Goal: Task Accomplishment & Management: Complete application form

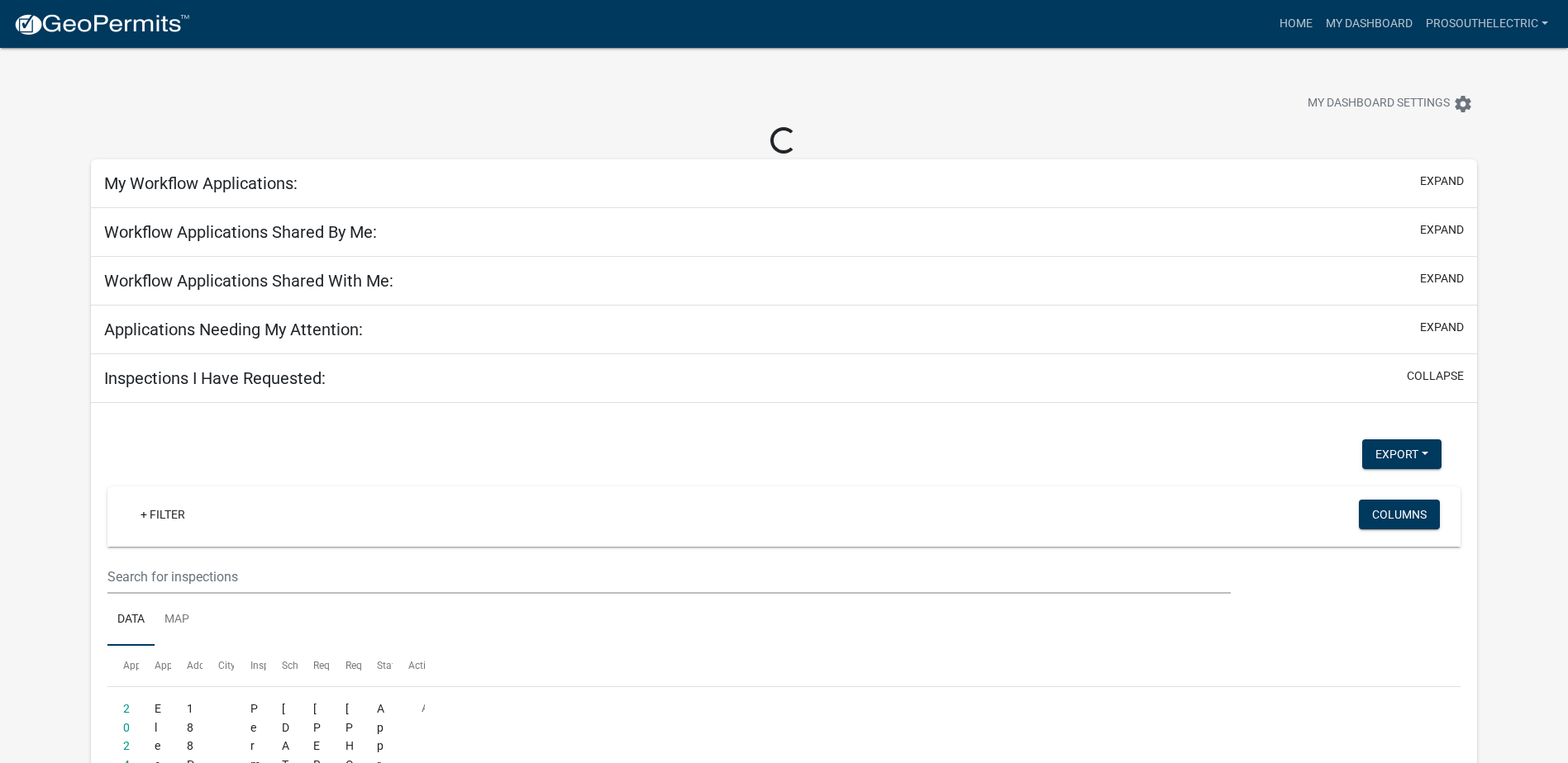
select select "3: 100"
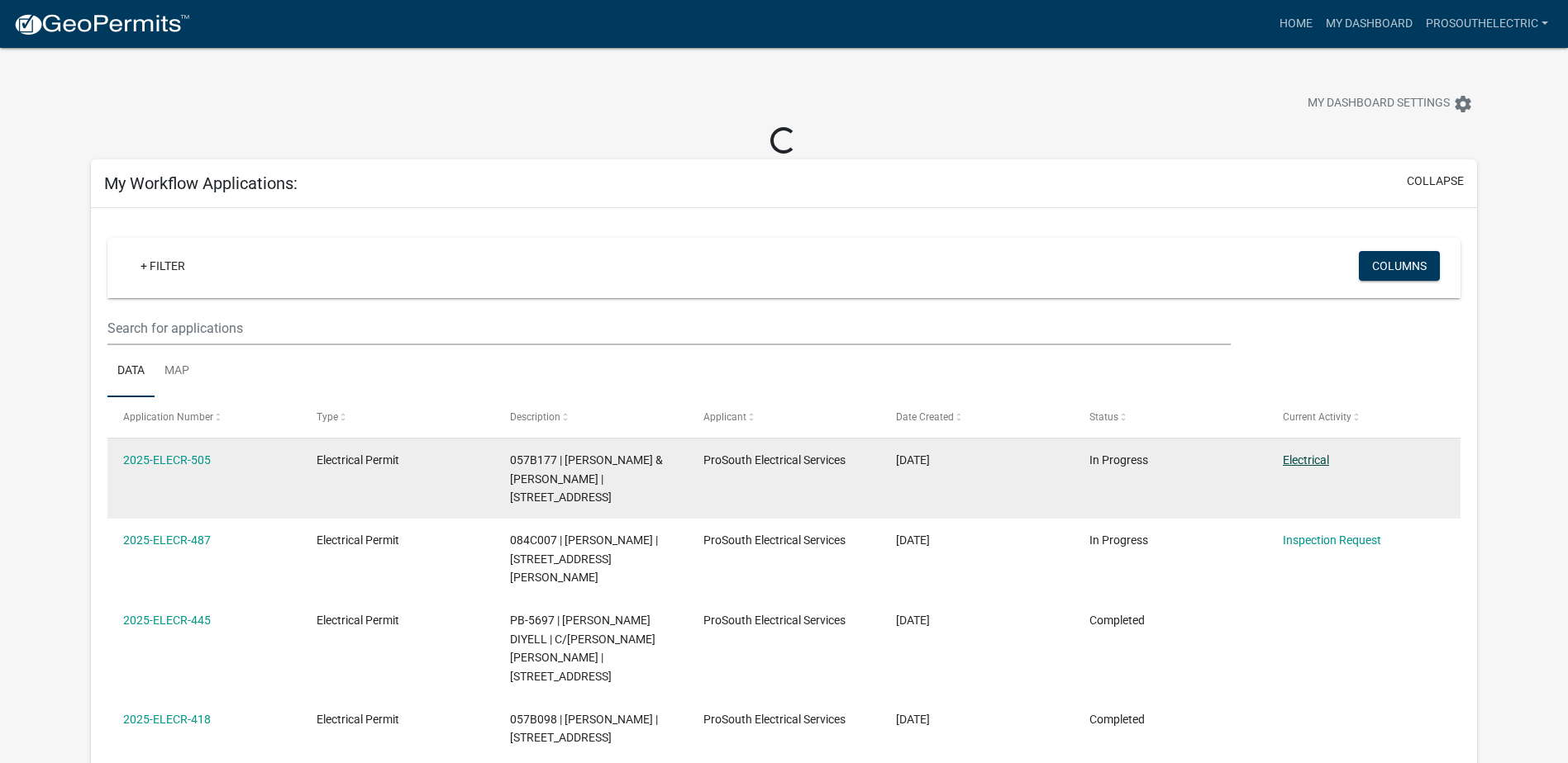
click at [1311, 465] on link "Electrical" at bounding box center [1306, 460] width 47 height 13
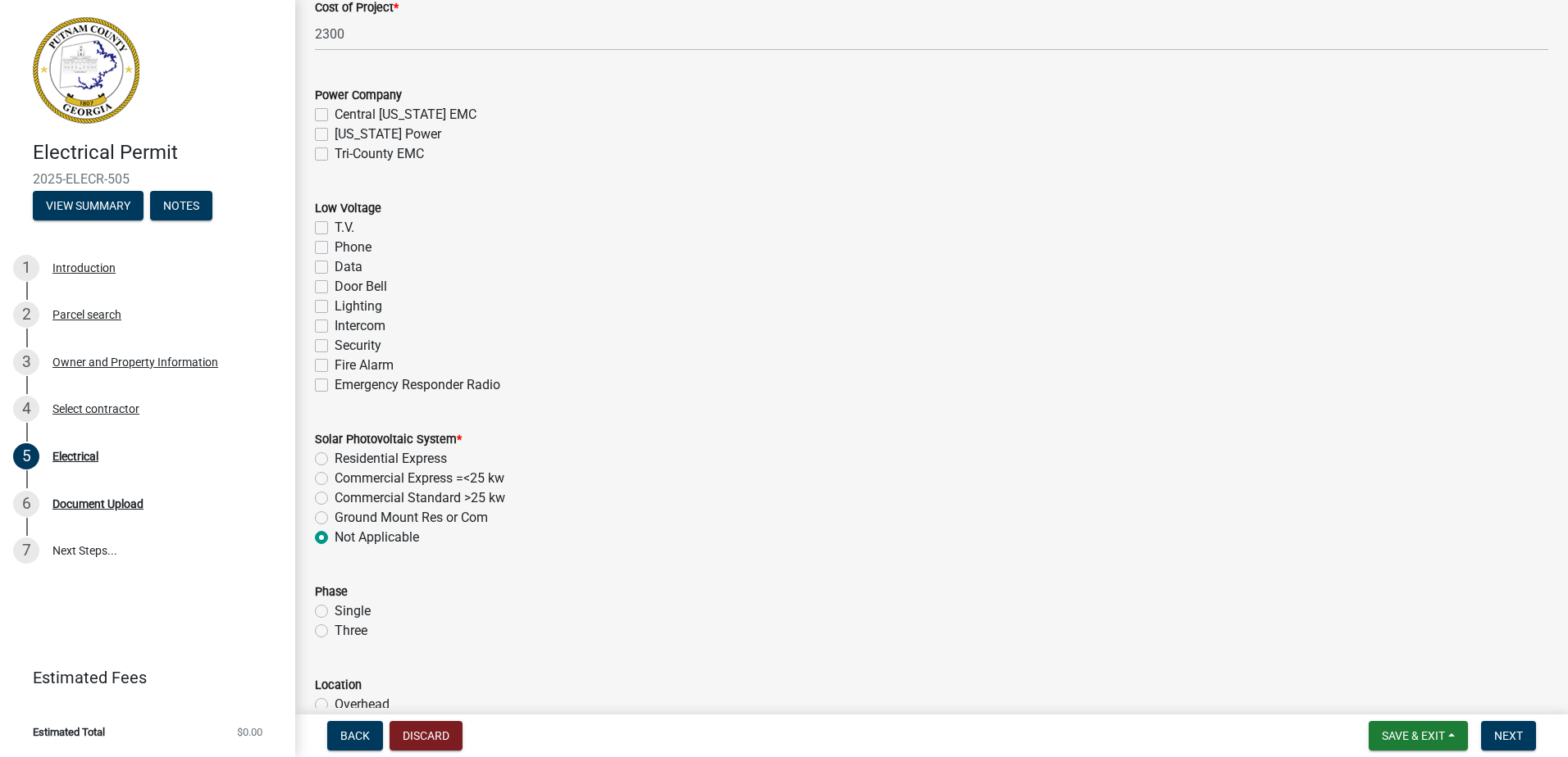
scroll to position [902, 0]
click at [409, 154] on label "Tri-County EMC" at bounding box center [379, 153] width 90 height 20
click at [345, 154] on input "Tri-County EMC" at bounding box center [340, 148] width 11 height 11
checkbox input "true"
checkbox input "false"
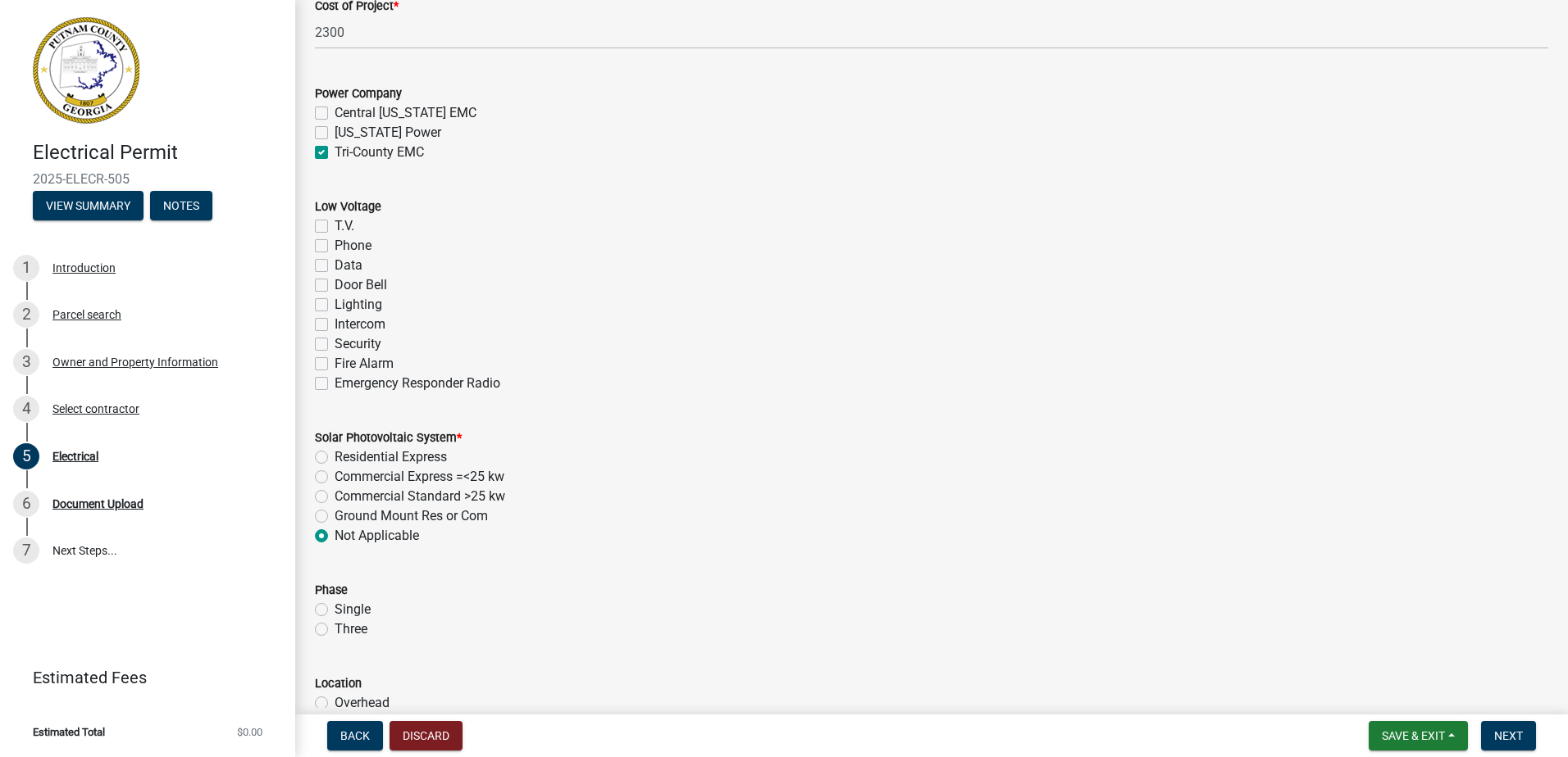
checkbox input "false"
checkbox input "true"
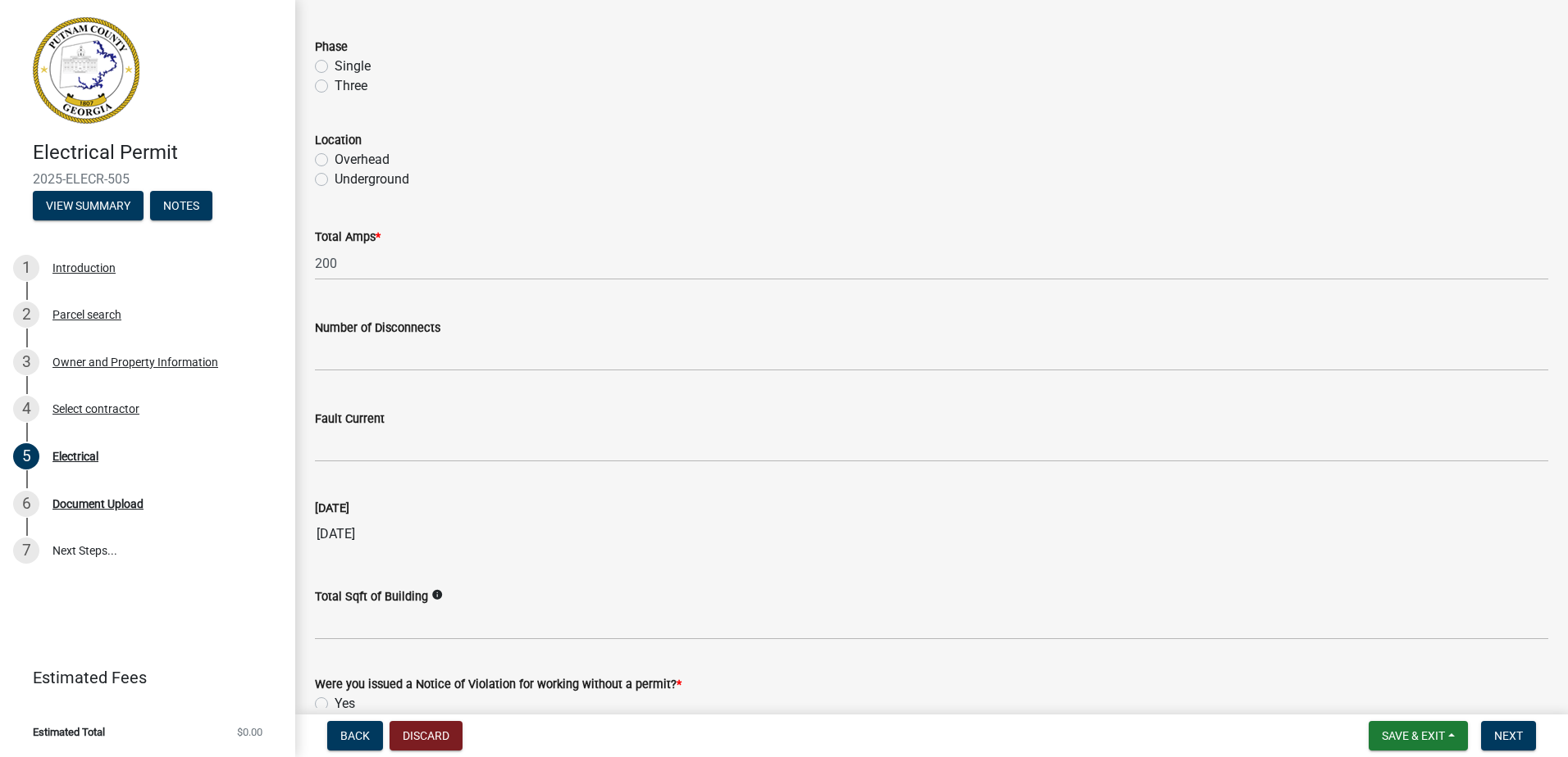
scroll to position [1549, 0]
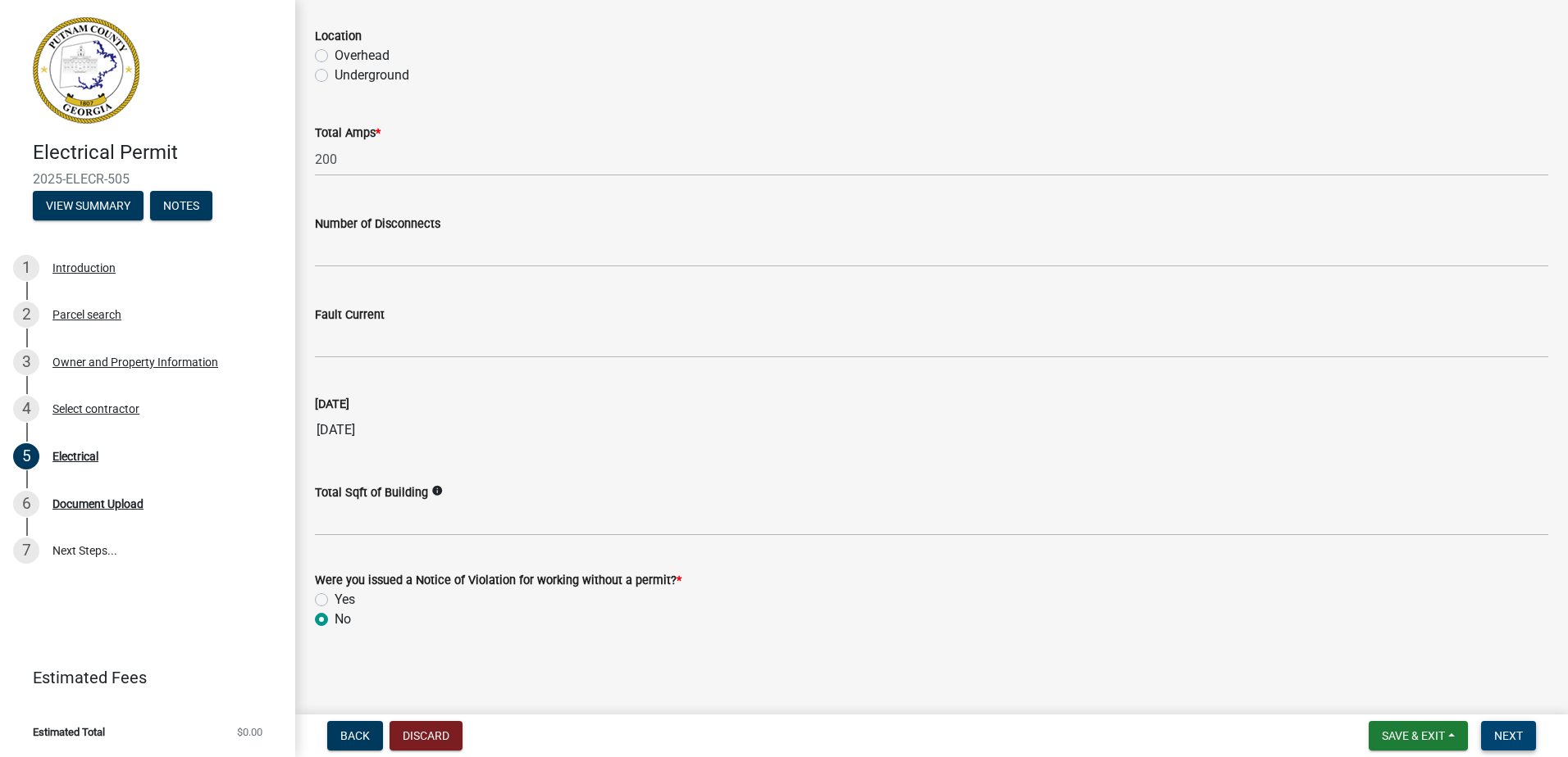
click at [1489, 734] on button "Next" at bounding box center [1509, 736] width 55 height 29
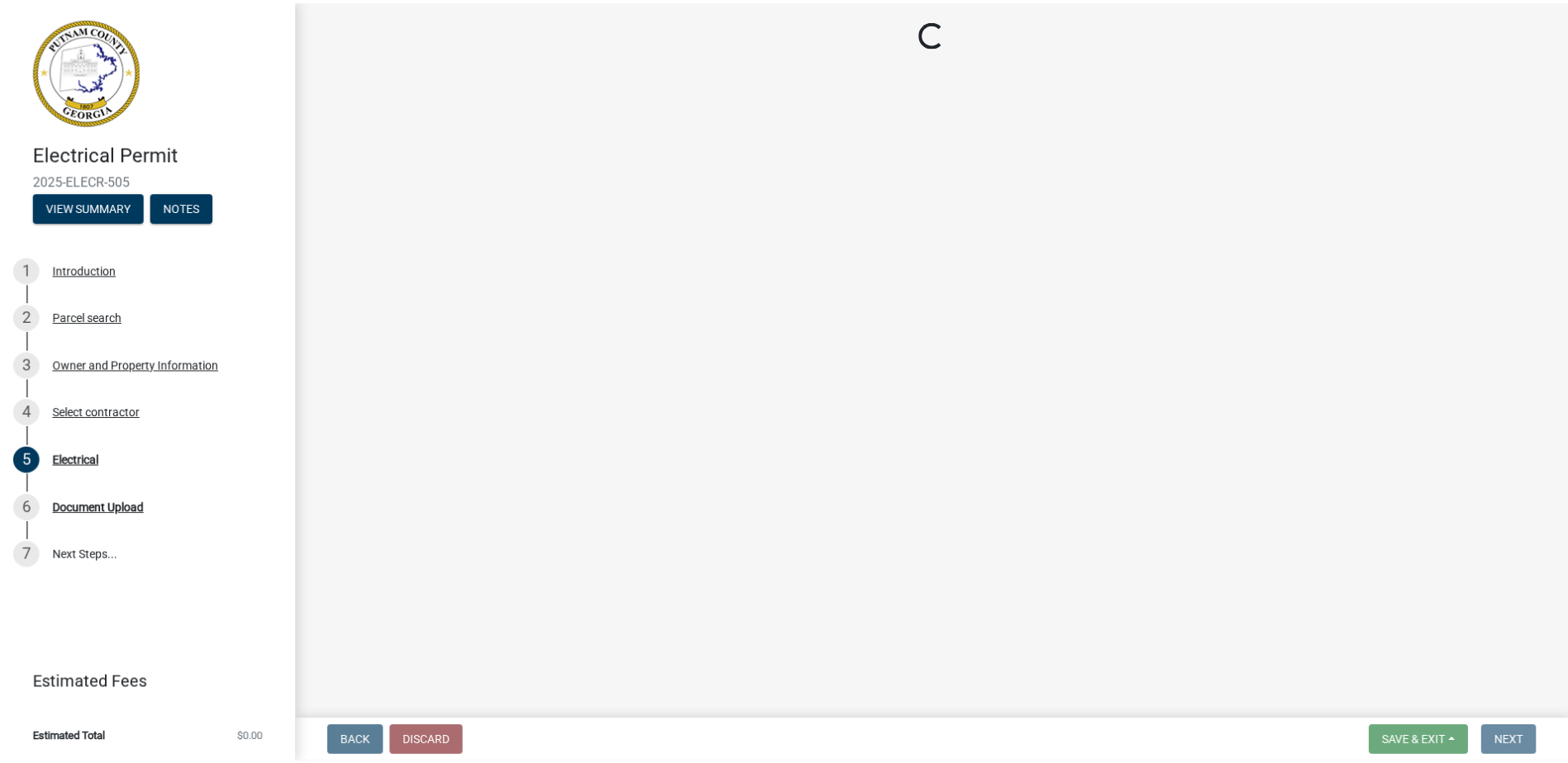
scroll to position [0, 0]
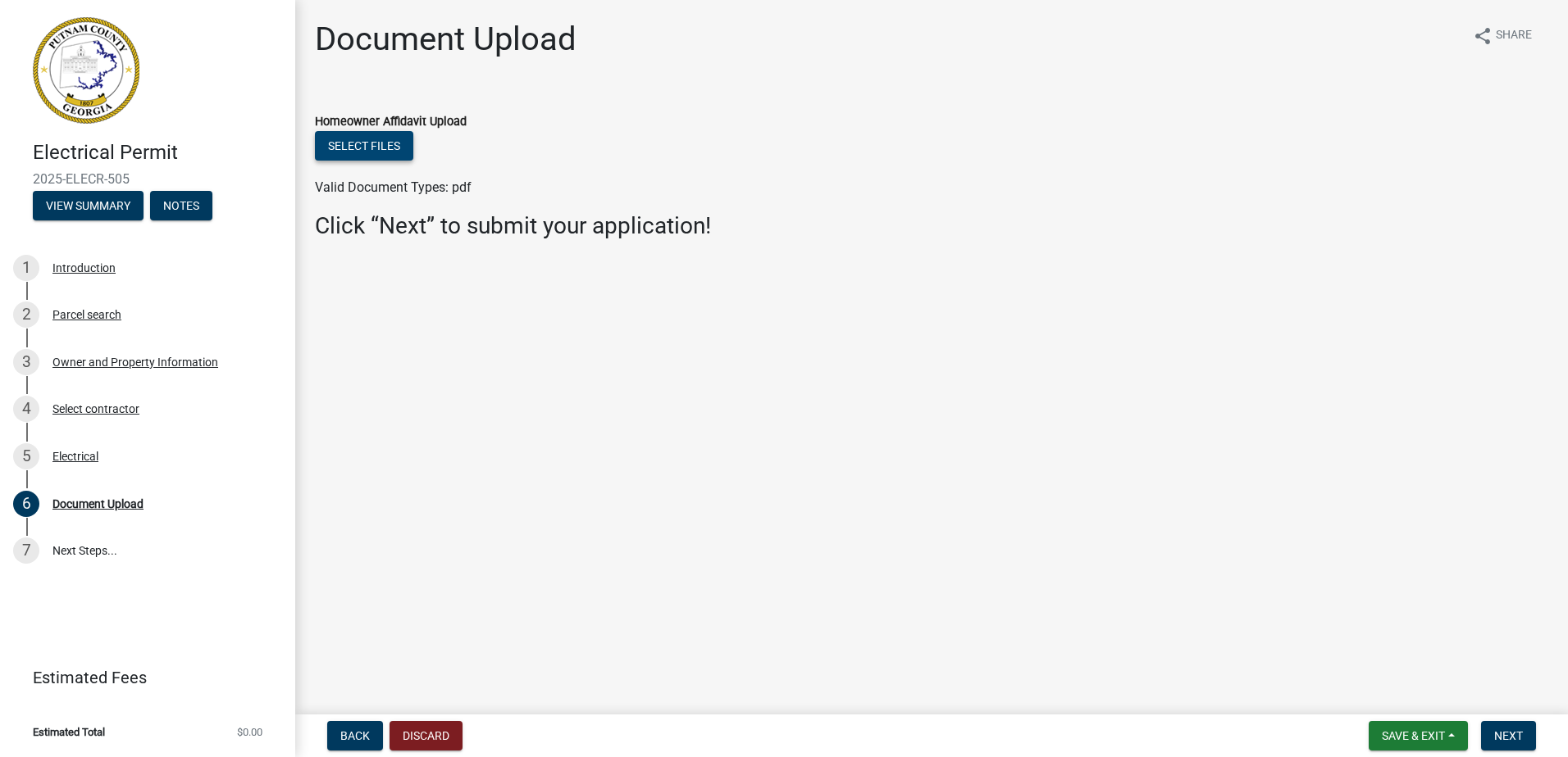
click at [359, 146] on button "Select files" at bounding box center [364, 146] width 99 height 29
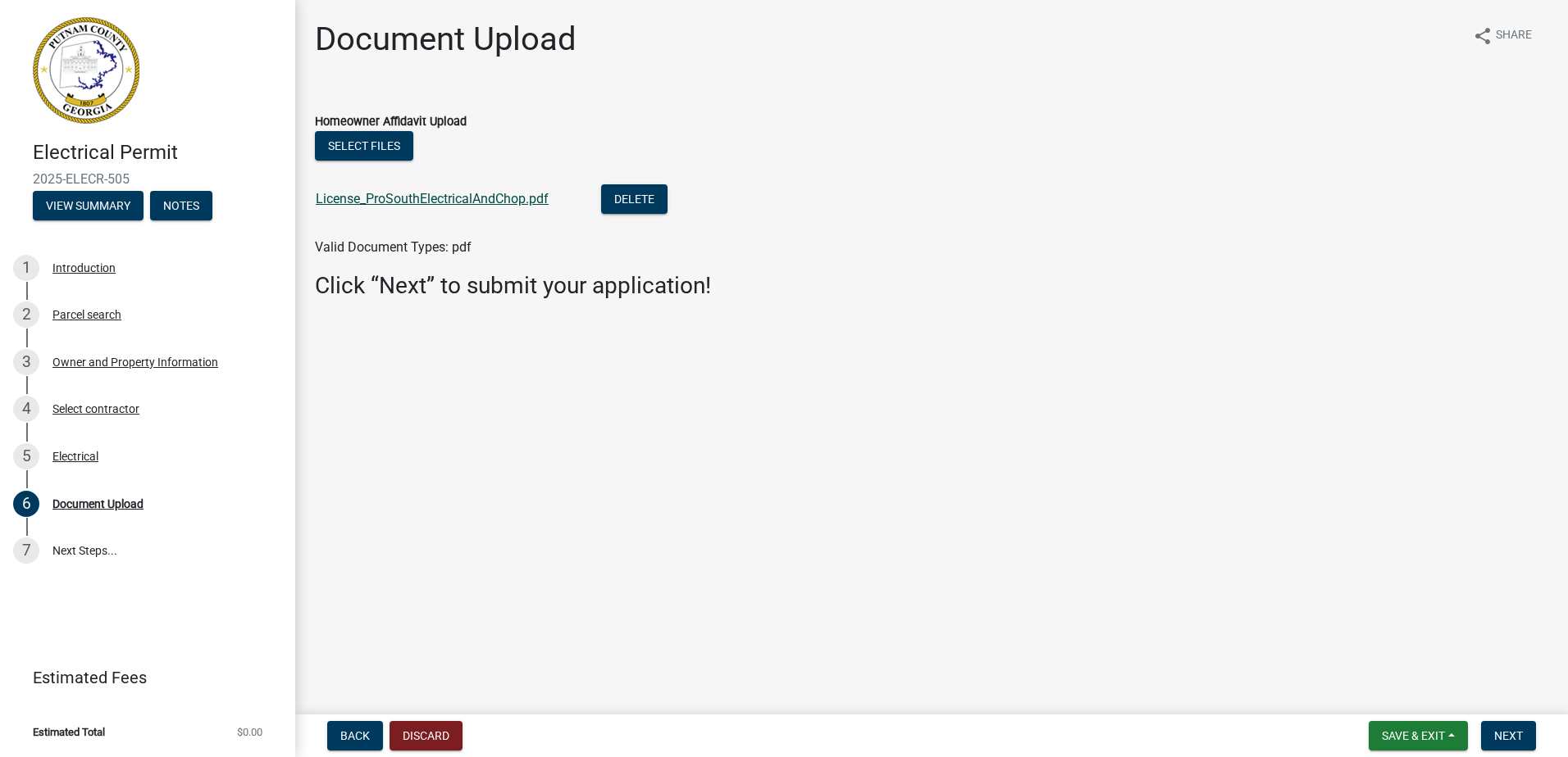
click at [424, 197] on link "License_ProSouthElectricalAndChop.pdf" at bounding box center [432, 199] width 233 height 16
click at [399, 154] on button "Select files" at bounding box center [364, 146] width 99 height 29
click at [1501, 730] on span "Next" at bounding box center [1509, 736] width 28 height 13
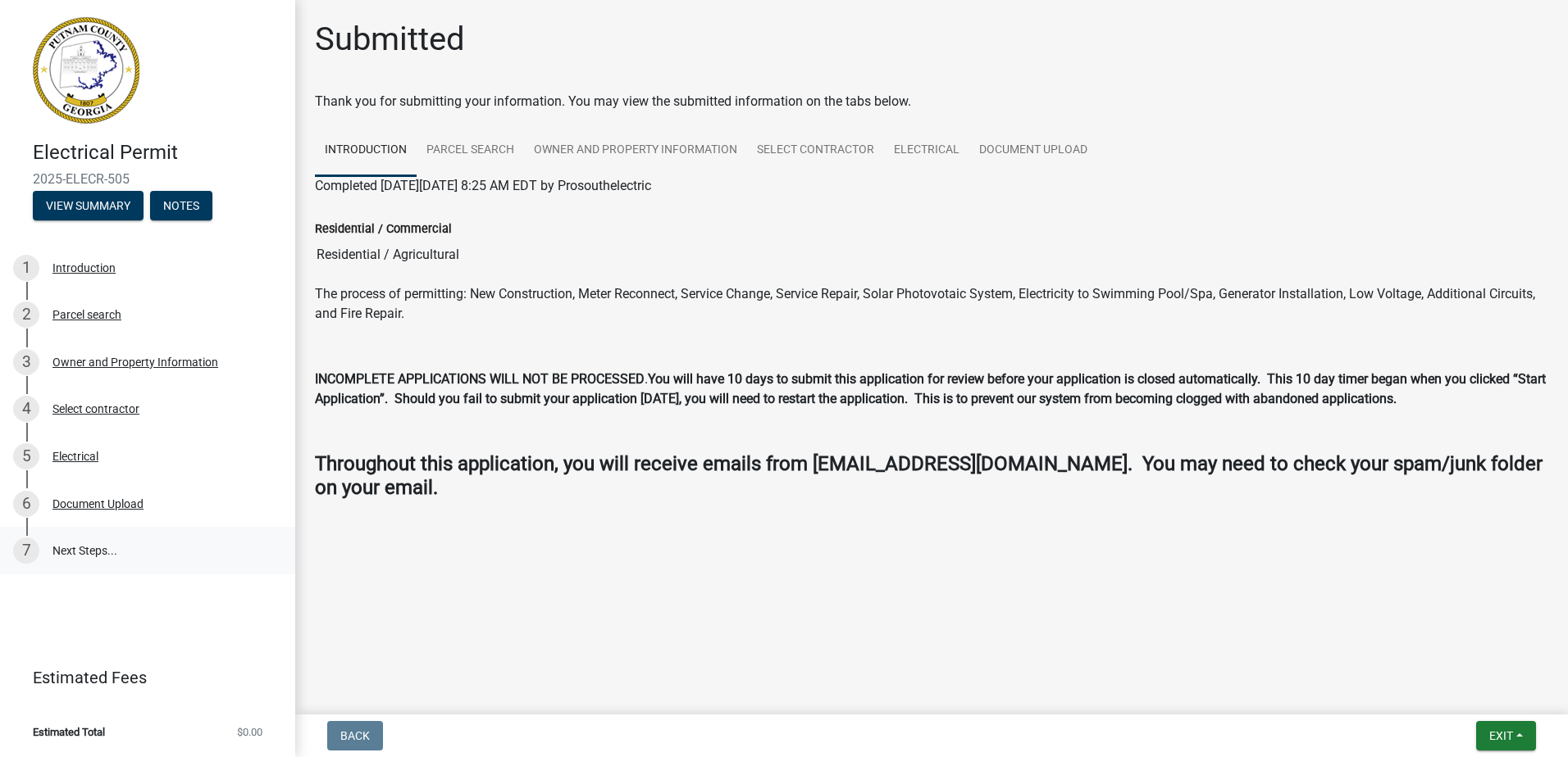
click at [97, 537] on link "7 Next Steps..." at bounding box center [147, 551] width 295 height 48
click at [139, 500] on div "Document Upload" at bounding box center [98, 503] width 91 height 12
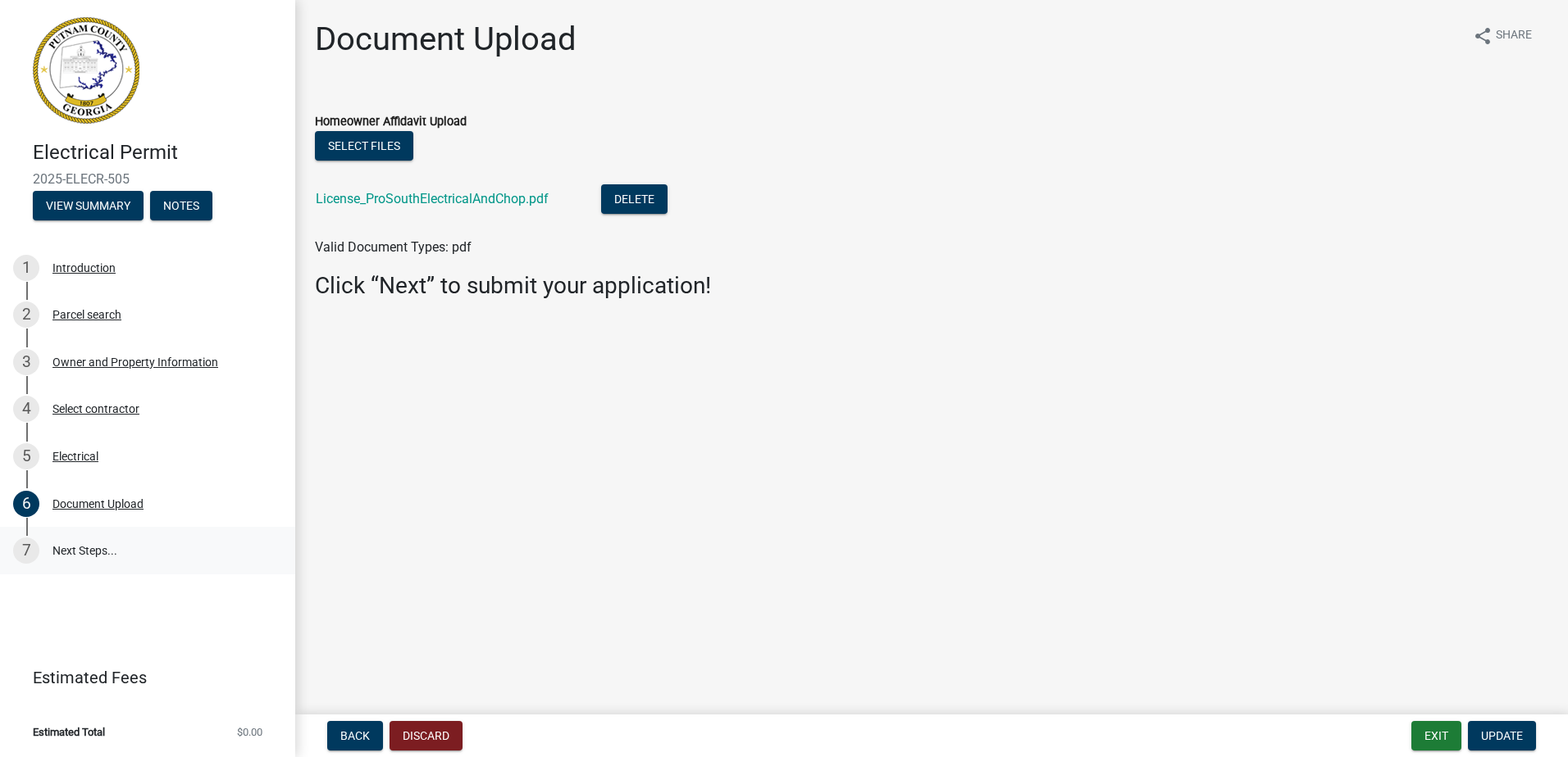
click at [114, 555] on link "7 Next Steps..." at bounding box center [147, 551] width 295 height 48
click at [1430, 737] on button "Exit" at bounding box center [1436, 736] width 50 height 29
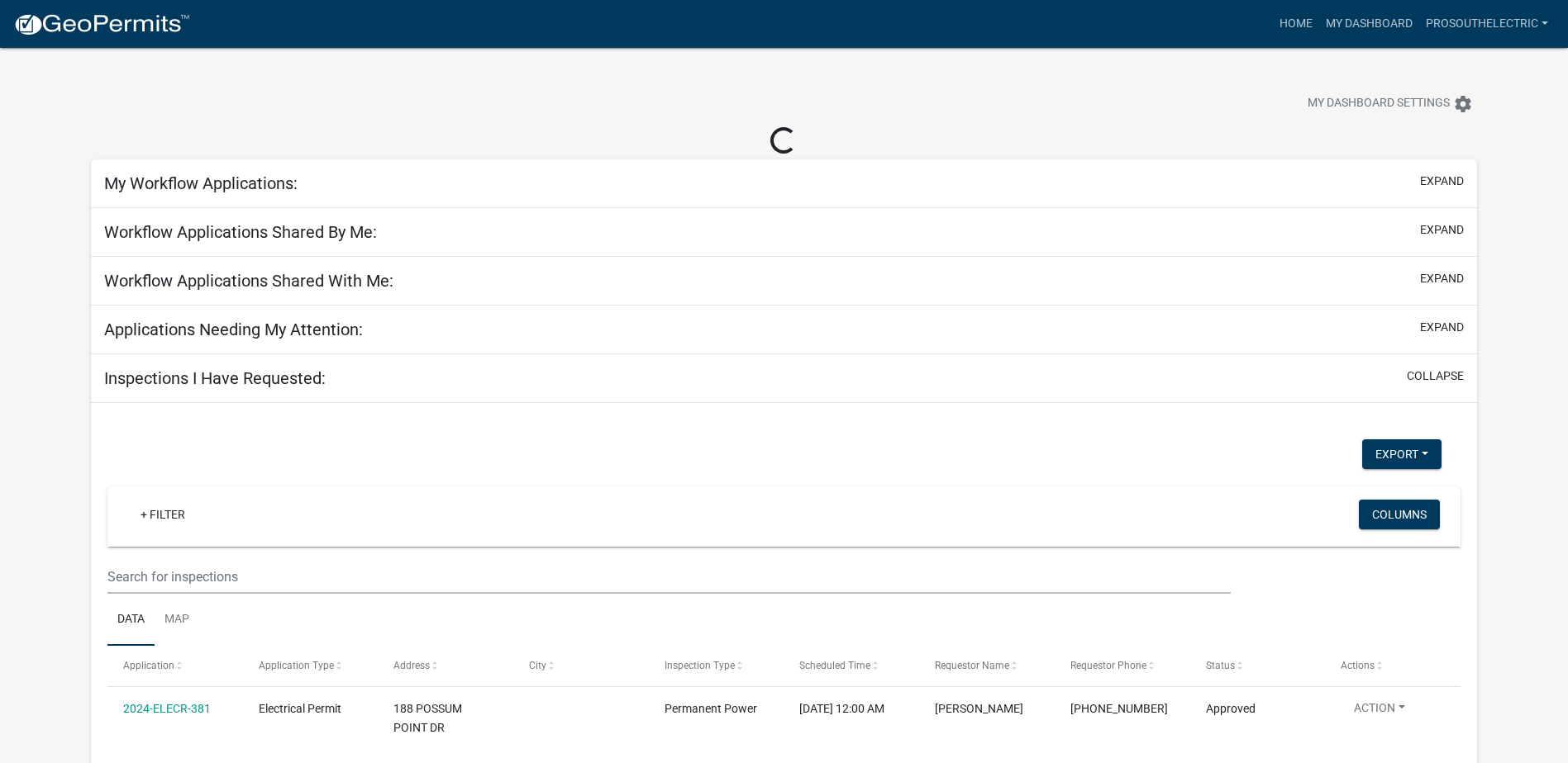
select select "3: 100"
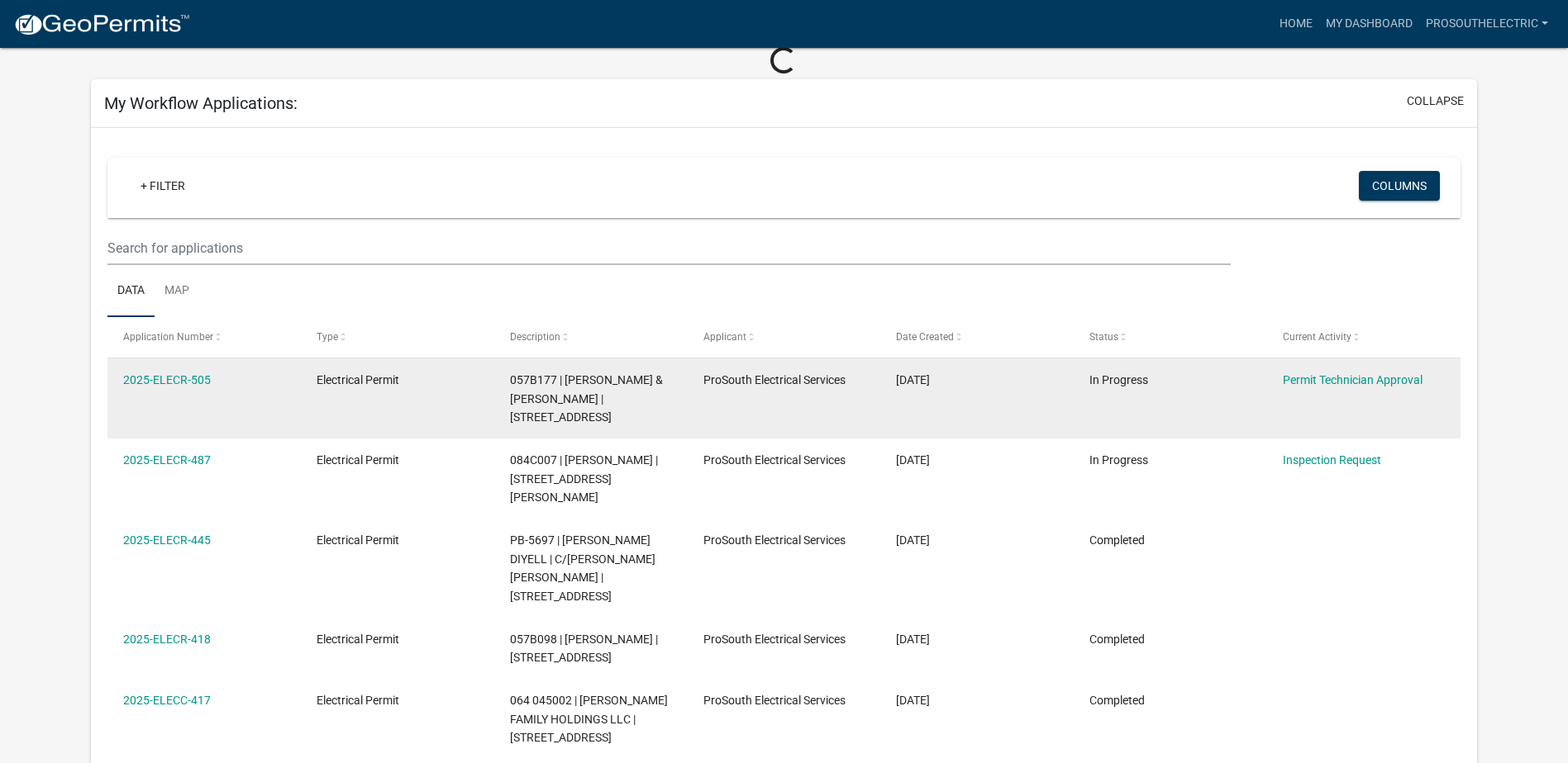
scroll to position [81, 0]
